Goal: Task Accomplishment & Management: Use online tool/utility

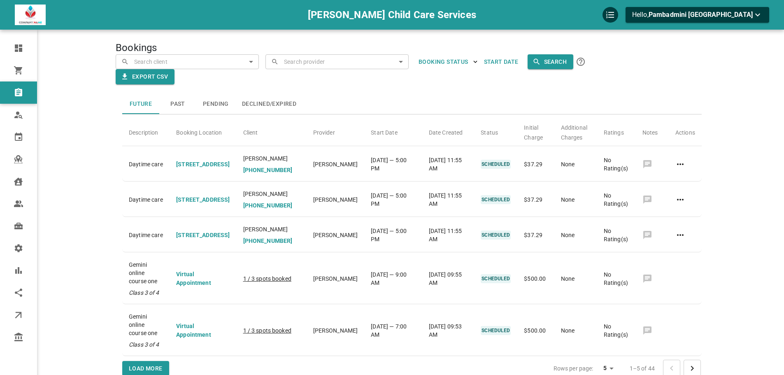
click at [554, 33] on div "Bookings ​ ​ ​ ​ BOOKING STATUS Start Date Search Export CSV Future Past Pendin…" at bounding box center [412, 207] width 593 height 390
click at [212, 63] on input "text" at bounding box center [192, 61] width 121 height 14
click at [347, 63] on input "text" at bounding box center [342, 61] width 121 height 14
click at [307, 39] on div "Bookings ​ ​ ​ ​ BOOKING STATUS Start Date Search Export CSV Future Past Pendin…" at bounding box center [412, 207] width 593 height 390
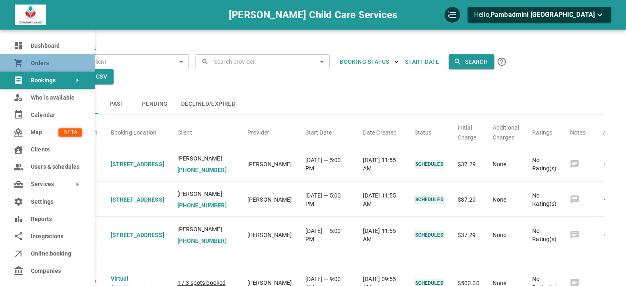
click at [25, 64] on link "Orders" at bounding box center [47, 62] width 95 height 17
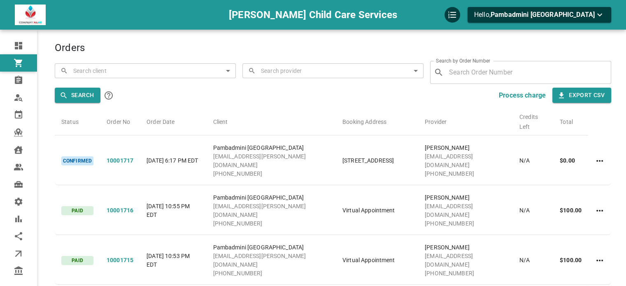
click at [111, 37] on div "Orders ​ ​ ​ ​ Search by Order Number ​ Search by Order Number Search Process c…" at bounding box center [333, 217] width 556 height 410
click at [158, 38] on div "Orders ​ ​ ​ ​ Search by Order Number ​ Search by Order Number Search Process c…" at bounding box center [333, 217] width 556 height 410
click at [103, 73] on input "text" at bounding box center [150, 70] width 159 height 14
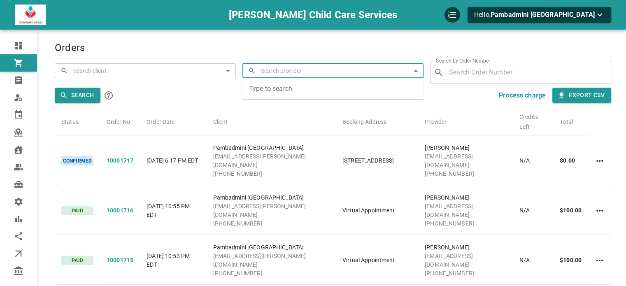
click at [263, 75] on input "text" at bounding box center [338, 70] width 159 height 14
click at [355, 36] on div "Orders ​ ​ ​ ​ Search by Order Number ​ Search by Order Number Search Process c…" at bounding box center [333, 217] width 556 height 410
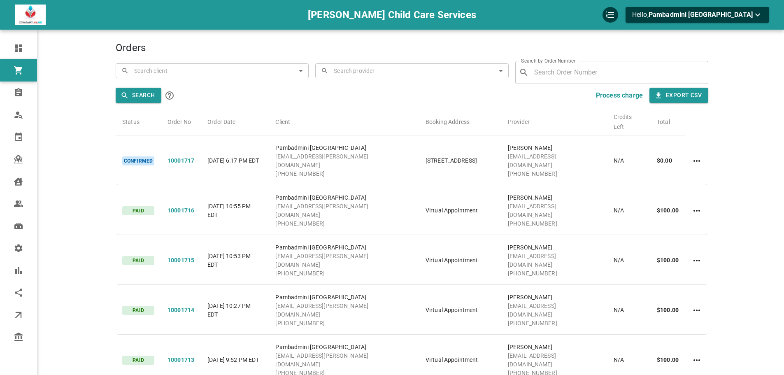
click at [603, 95] on b "Process charge" at bounding box center [619, 95] width 47 height 8
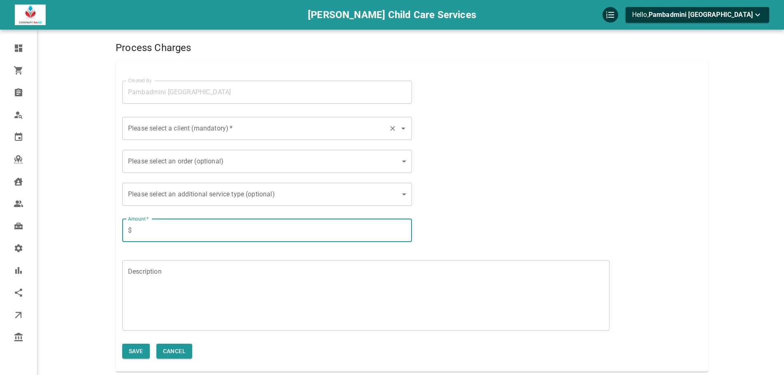
click at [316, 126] on input "Please select a client (mandatory)   *" at bounding box center [255, 129] width 259 height 16
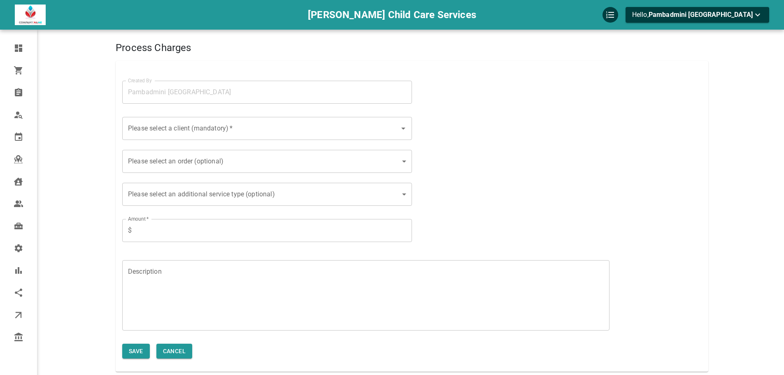
click at [339, 110] on div "Please select a client (mandatory)   * Please select a client (mandatory)   *" at bounding box center [264, 124] width 296 height 40
click at [309, 170] on body "Jawale Child Care Services Hello, Pambadmini Jawale Dashboard Orders Bookings W…" at bounding box center [395, 213] width 790 height 426
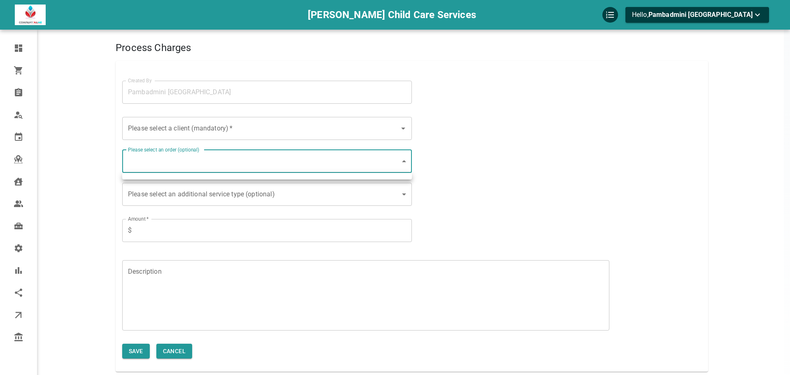
click at [332, 143] on div at bounding box center [395, 187] width 790 height 375
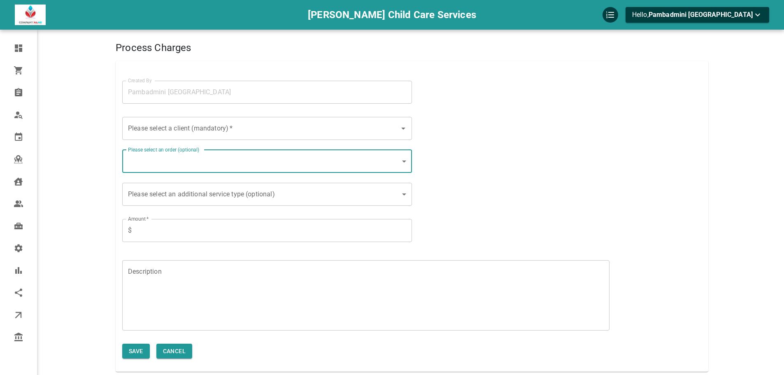
click at [321, 189] on body "Jawale Child Care Services Hello, Pambadmini Jawale Dashboard Orders Bookings W…" at bounding box center [392, 213] width 784 height 426
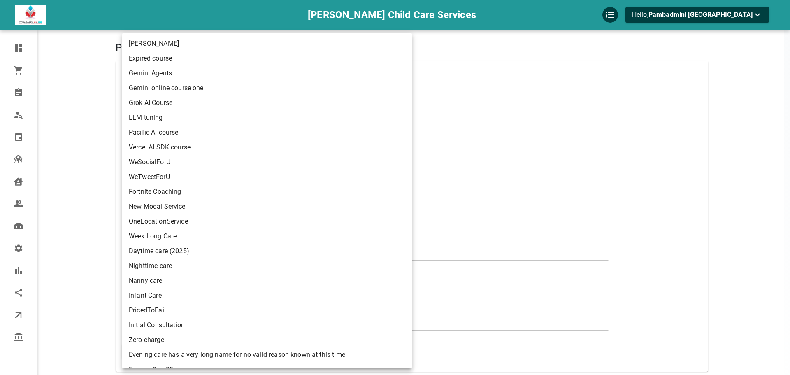
click at [424, 103] on div at bounding box center [395, 187] width 790 height 375
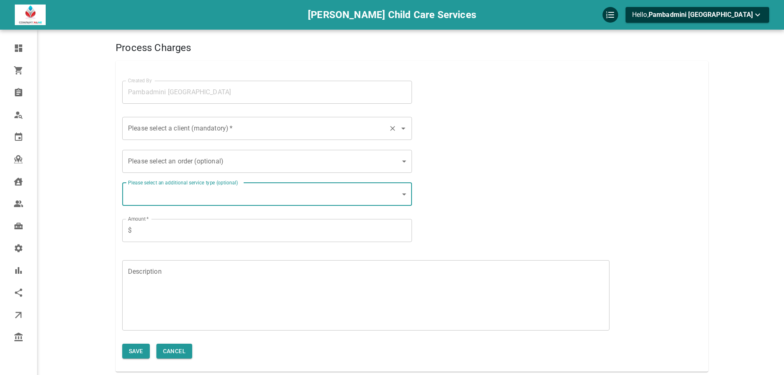
click at [250, 122] on input "Please select a client (mandatory)   *" at bounding box center [255, 129] width 259 height 16
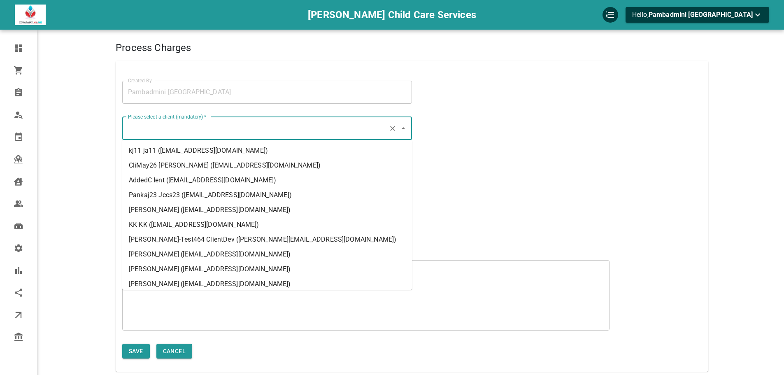
click at [233, 194] on li "Pankaj23 Jccs23 (pajawale+jccscli23@gmail.com)" at bounding box center [267, 195] width 290 height 15
type input "Pankaj23 Jccs23 (pajawale+jccscli23@gmail.com)"
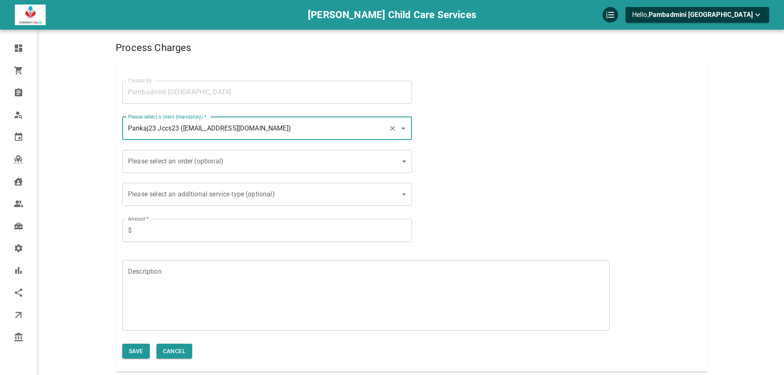
click at [426, 146] on div "Please select an order (optional) ​ Please select an order (optional)" at bounding box center [412, 157] width 593 height 40
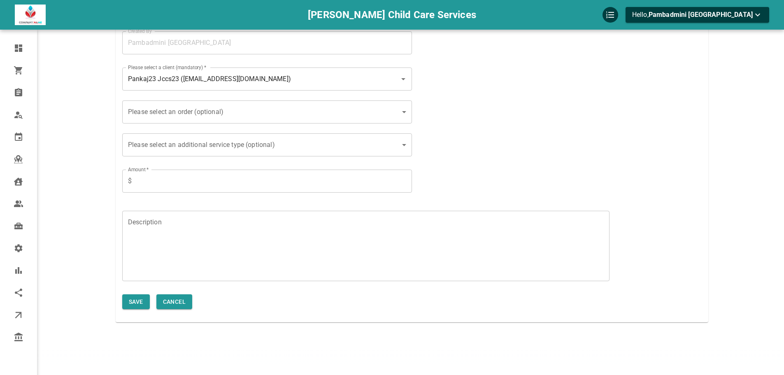
scroll to position [51, 0]
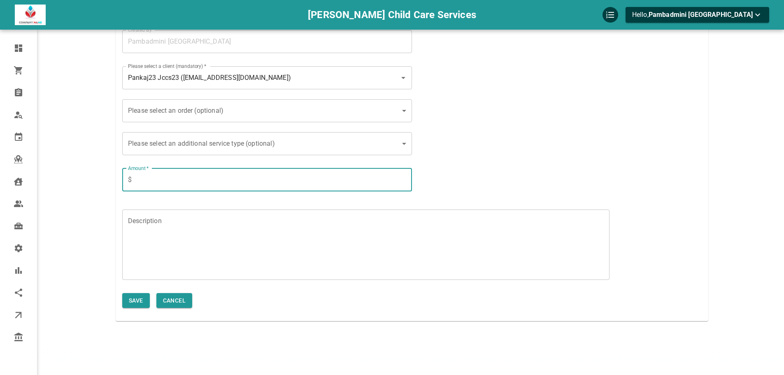
click at [248, 176] on input "Amount   *" at bounding box center [273, 179] width 277 height 23
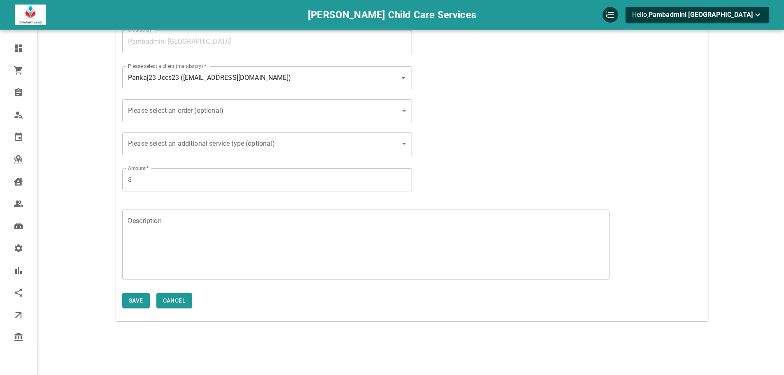
click at [585, 153] on div "Amount   * $ Amount   *" at bounding box center [412, 174] width 593 height 44
